Goal: Task Accomplishment & Management: Use online tool/utility

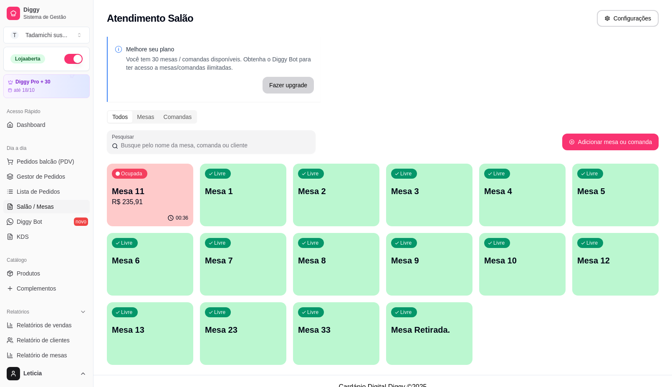
click at [136, 199] on p "R$ 235,91" at bounding box center [150, 202] width 76 height 10
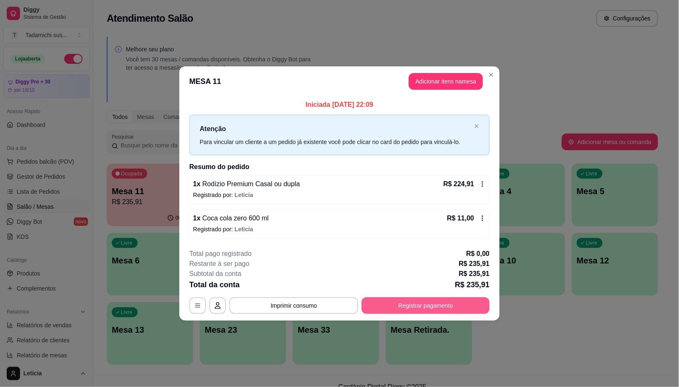
click at [447, 305] on button "Registrar pagamento" at bounding box center [426, 305] width 128 height 17
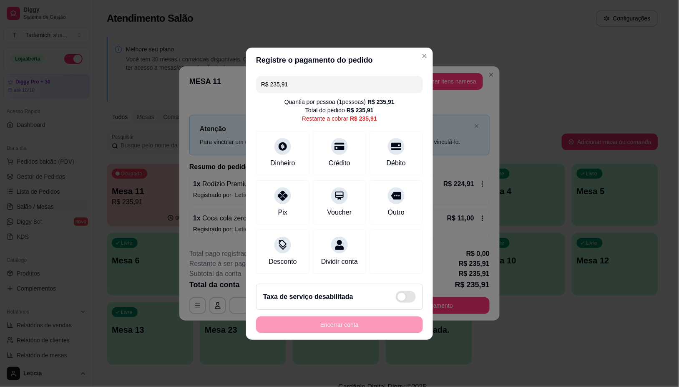
click at [290, 88] on div "R$ 235,91 Quantia por pessoa ( 1 pessoas) R$ 235,91 Total do pedido R$ 235,91 R…" at bounding box center [339, 175] width 187 height 204
click at [291, 83] on input "R$ 235,91" at bounding box center [339, 84] width 157 height 17
click at [287, 143] on div at bounding box center [283, 144] width 18 height 18
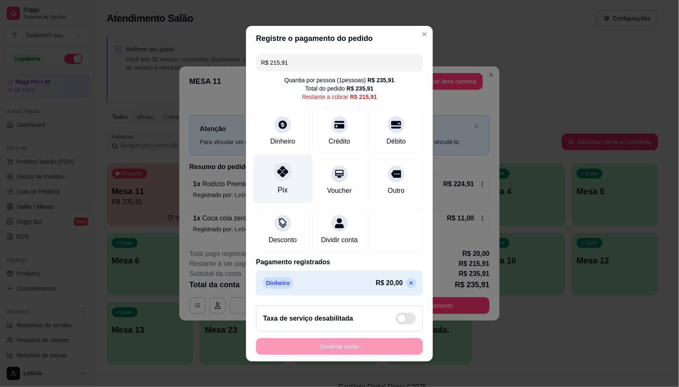
click at [278, 173] on div at bounding box center [283, 171] width 18 height 18
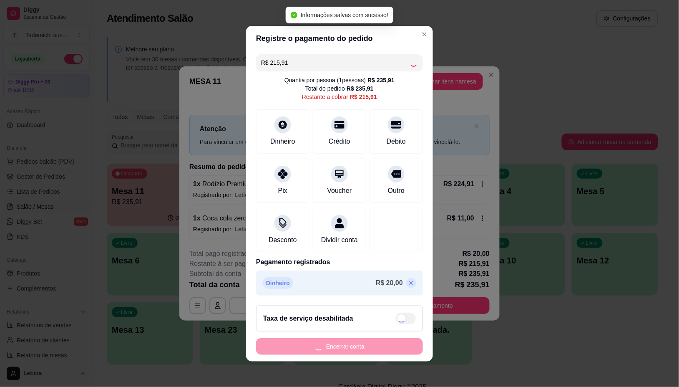
type input "R$ 0,00"
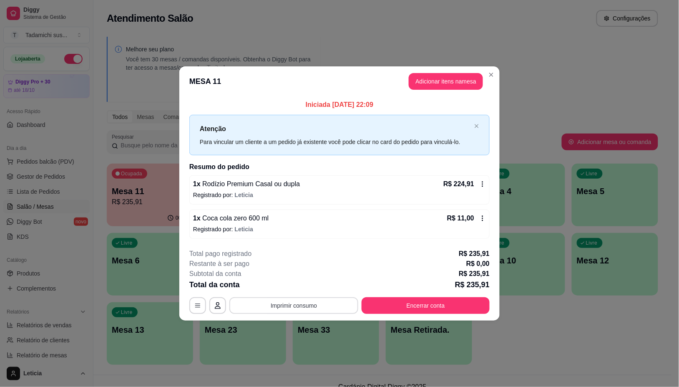
click at [322, 305] on button "Imprimir consumo" at bounding box center [294, 305] width 129 height 17
click at [319, 271] on button "IMPRESSORA HAYOM" at bounding box center [296, 269] width 62 height 13
click at [447, 309] on button "Encerrar conta" at bounding box center [426, 305] width 128 height 17
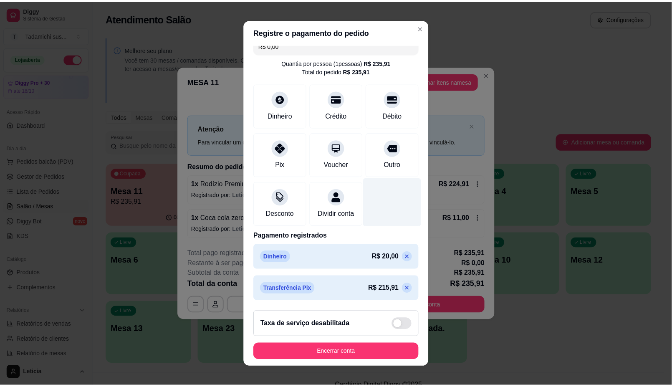
scroll to position [21, 0]
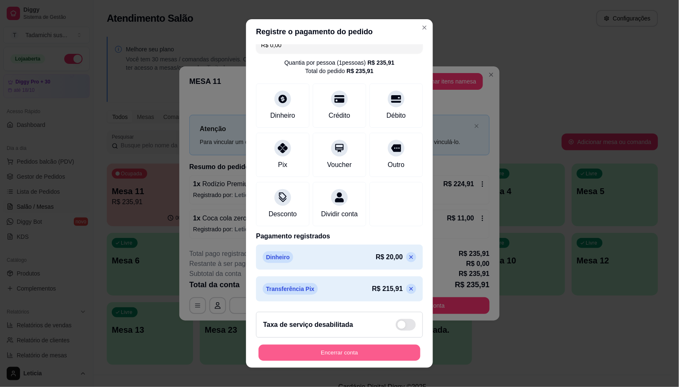
click at [345, 351] on button "Encerrar conta" at bounding box center [340, 352] width 162 height 16
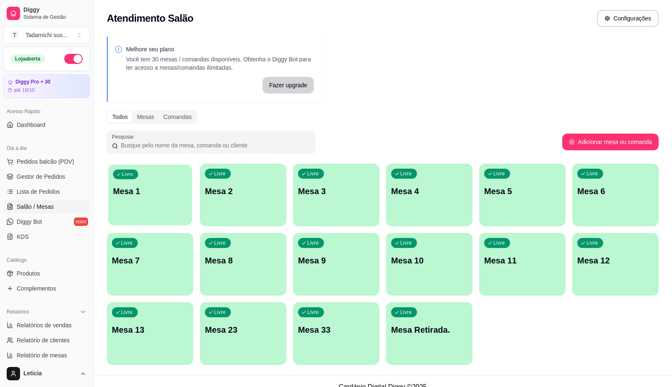
click at [168, 199] on div "Livre Mesa 1" at bounding box center [150, 189] width 84 height 51
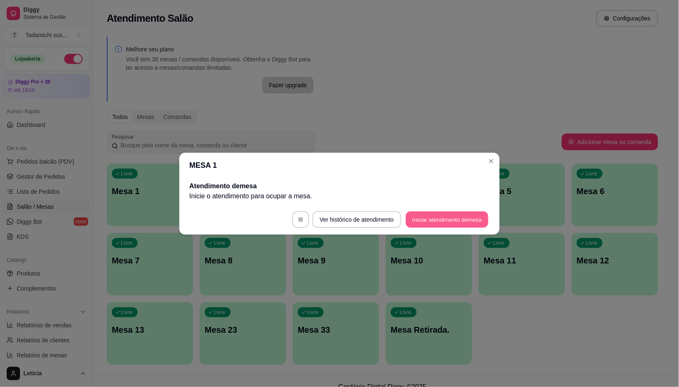
click at [428, 227] on button "Iniciar atendimento de mesa" at bounding box center [447, 219] width 83 height 16
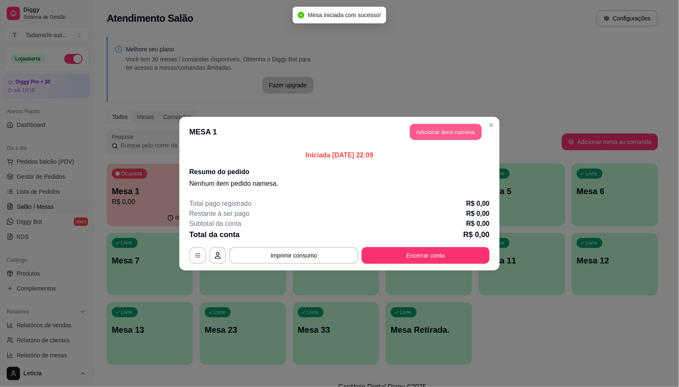
click at [462, 130] on button "Adicionar itens na mesa" at bounding box center [446, 132] width 72 height 16
click at [129, 61] on input "Pesquisa" at bounding box center [248, 61] width 447 height 8
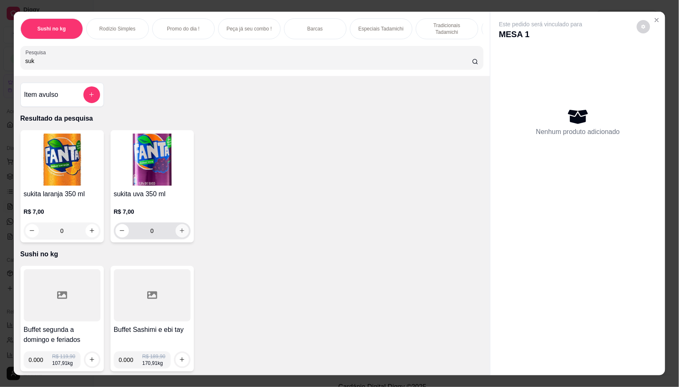
type input "suk"
click at [181, 234] on icon "increase-product-quantity" at bounding box center [182, 230] width 6 height 6
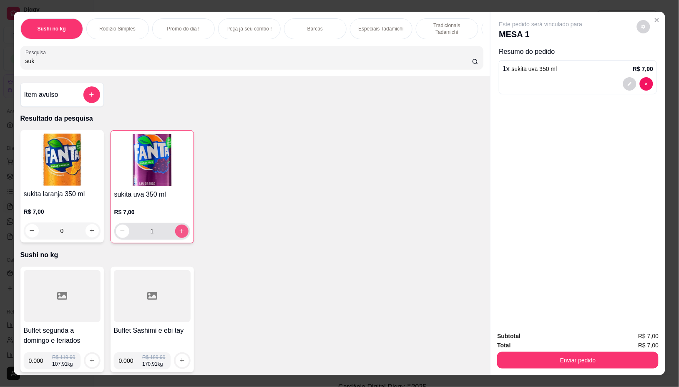
type input "1"
click at [76, 307] on div at bounding box center [62, 296] width 77 height 52
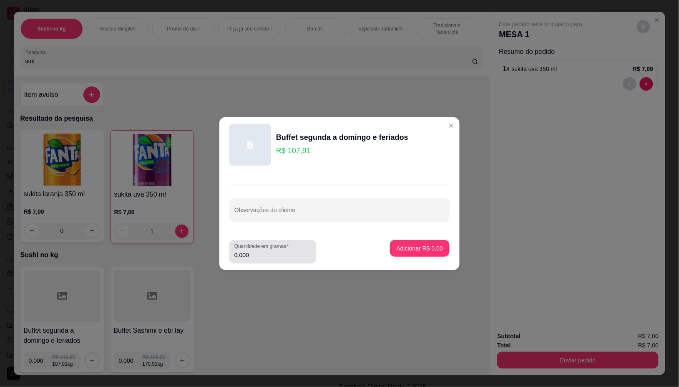
click at [279, 259] on div "0.000" at bounding box center [273, 251] width 77 height 17
type input "0.328"
click at [412, 257] on div "Adicionar R$ 35,39" at bounding box center [418, 251] width 63 height 23
click at [412, 249] on p "Adicionar R$ 35,39" at bounding box center [418, 248] width 48 height 8
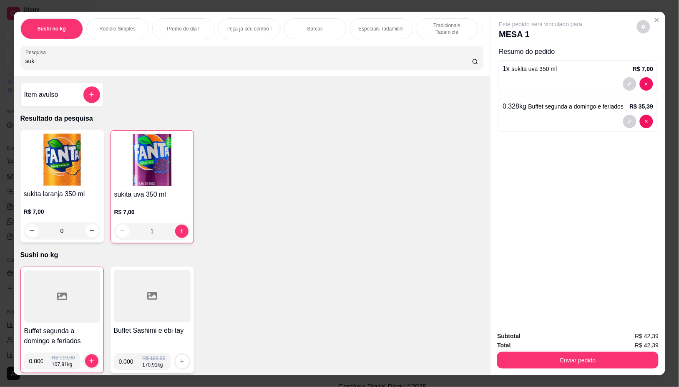
click at [84, 322] on div at bounding box center [62, 296] width 76 height 52
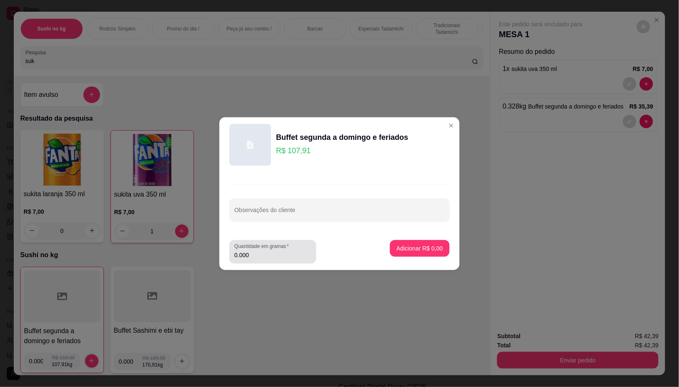
click at [257, 260] on div "0.000" at bounding box center [273, 251] width 77 height 17
type input "0.262"
click at [394, 249] on p "Adicionar R$ 28,27" at bounding box center [418, 248] width 48 height 8
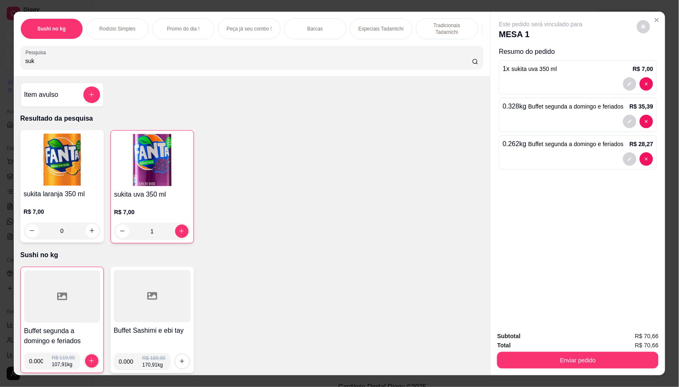
click at [591, 350] on div "Enviar pedido" at bounding box center [578, 359] width 162 height 19
click at [586, 354] on button "Enviar pedido" at bounding box center [578, 360] width 162 height 17
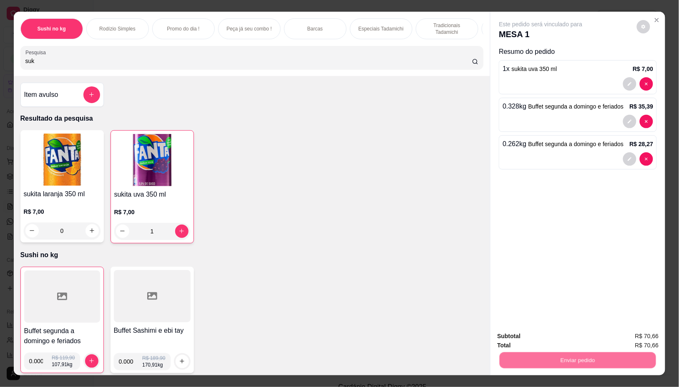
click at [581, 336] on button "Registrar cliente" at bounding box center [581, 336] width 55 height 16
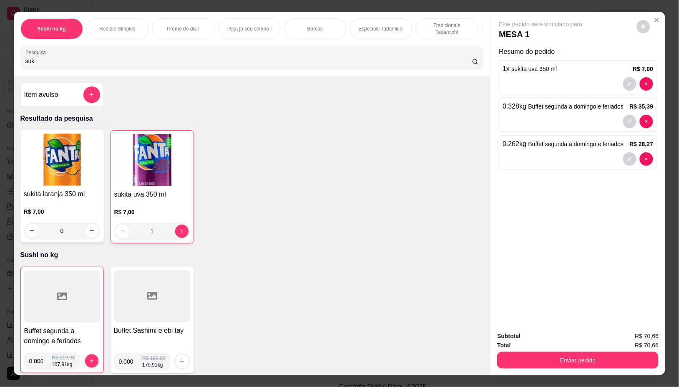
click at [604, 357] on button "Enviar pedido" at bounding box center [578, 360] width 162 height 17
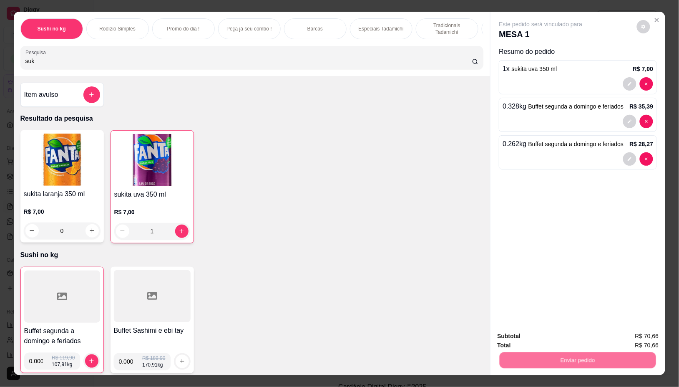
click at [634, 337] on button "Enviar pedido" at bounding box center [637, 335] width 46 height 15
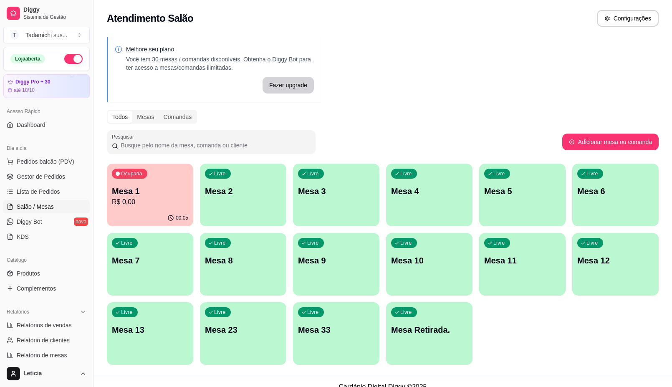
drag, startPoint x: 493, startPoint y: 306, endPoint x: 472, endPoint y: 310, distance: 21.2
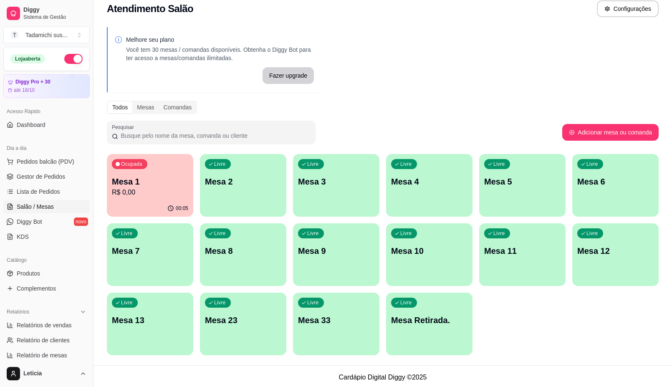
scroll to position [11, 0]
